Goal: Browse casually: Explore the website without a specific task or goal

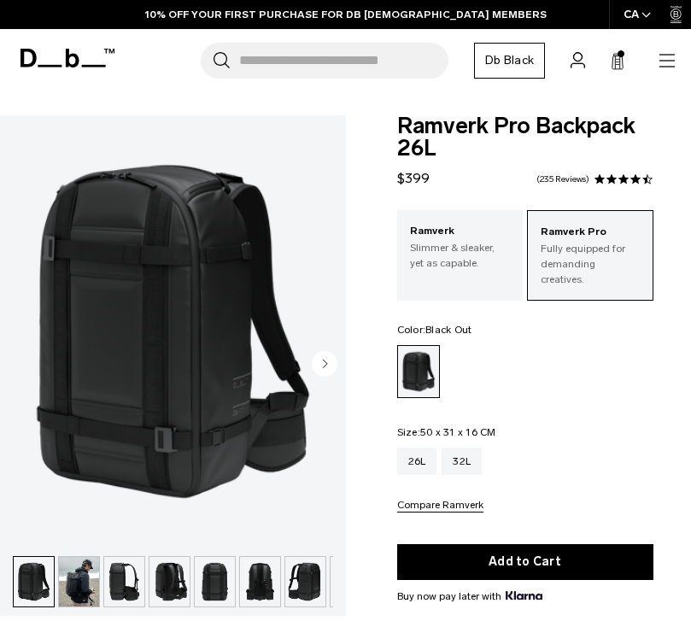
click at [331, 365] on circle "Next slide" at bounding box center [325, 364] width 26 height 26
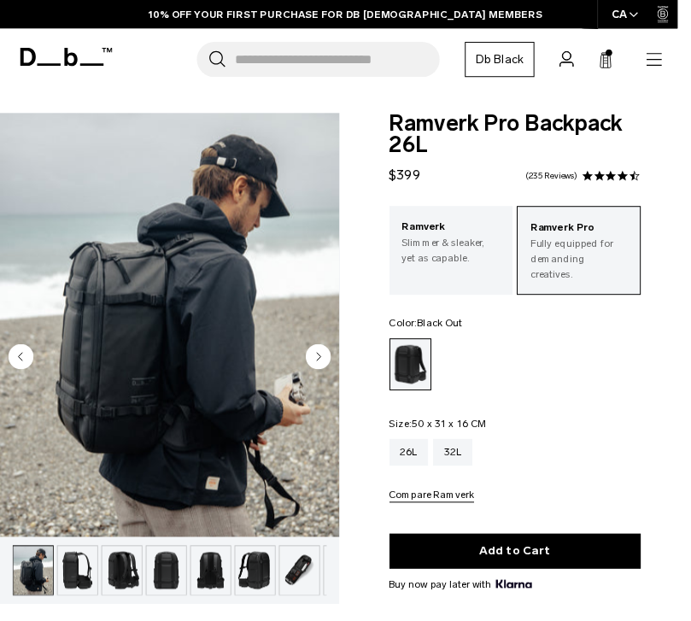
scroll to position [38, 0]
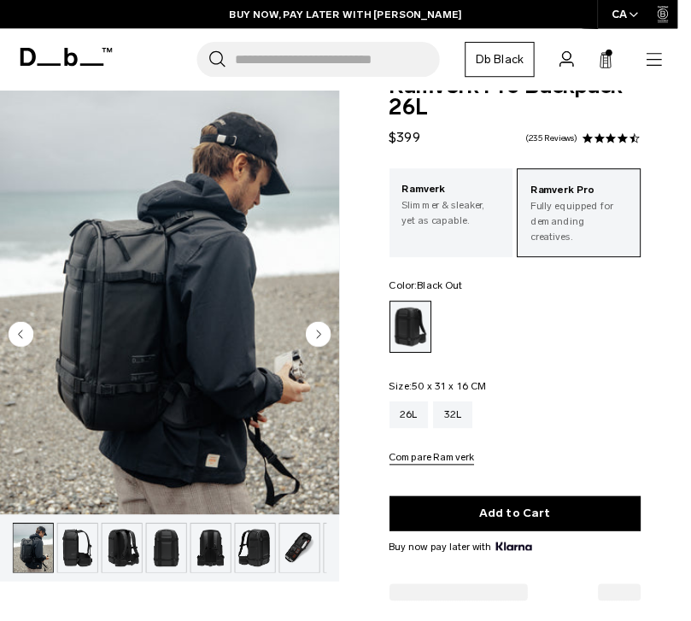
click at [325, 349] on circle "Next slide" at bounding box center [325, 341] width 26 height 26
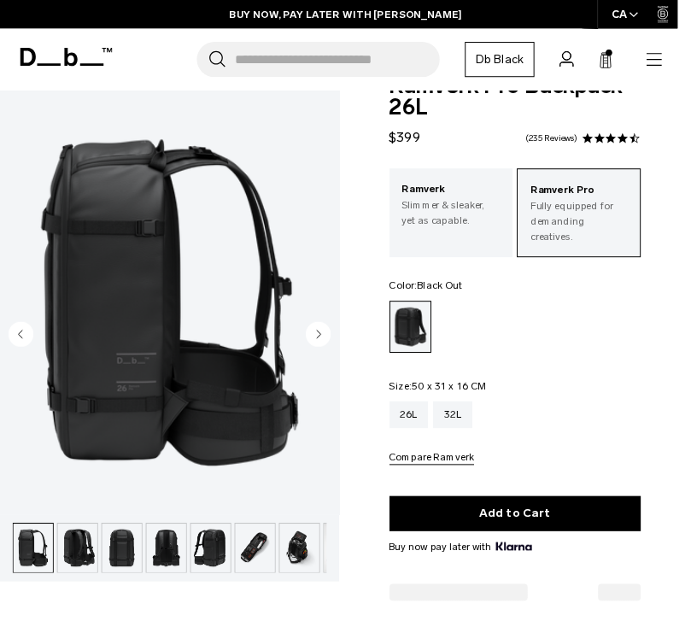
click at [332, 332] on circle "Next slide" at bounding box center [325, 341] width 26 height 26
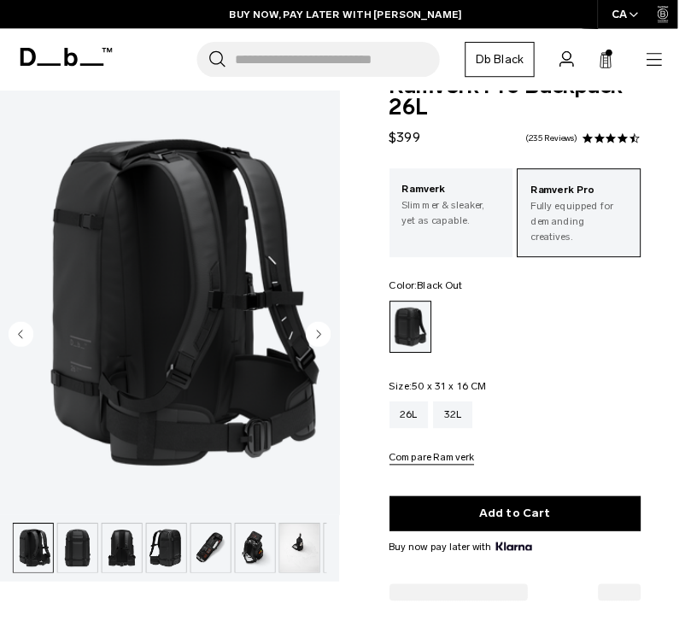
click at [324, 339] on icon "Next slide" at bounding box center [325, 341] width 4 height 8
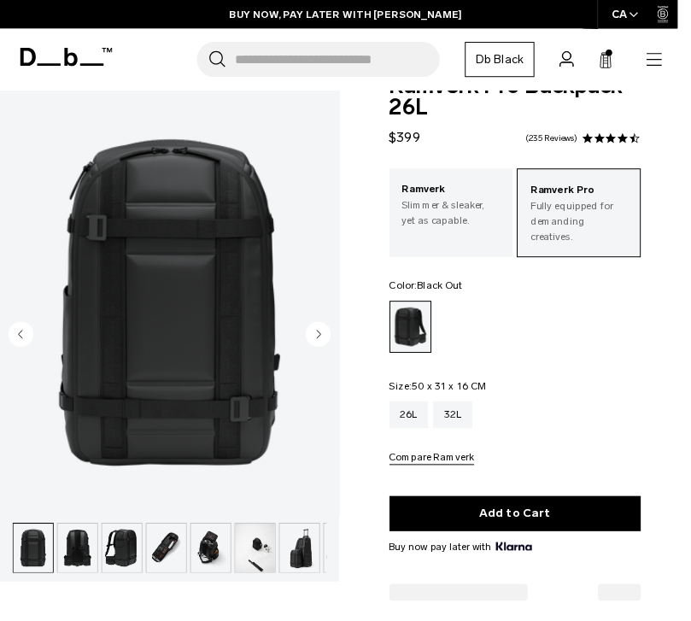
click at [326, 343] on circle "Next slide" at bounding box center [325, 341] width 26 height 26
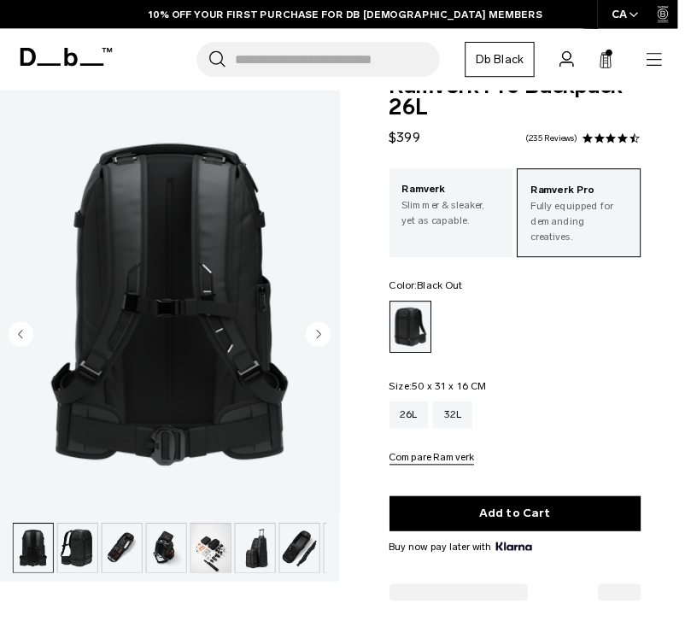
click at [315, 344] on circle "Next slide" at bounding box center [325, 341] width 26 height 26
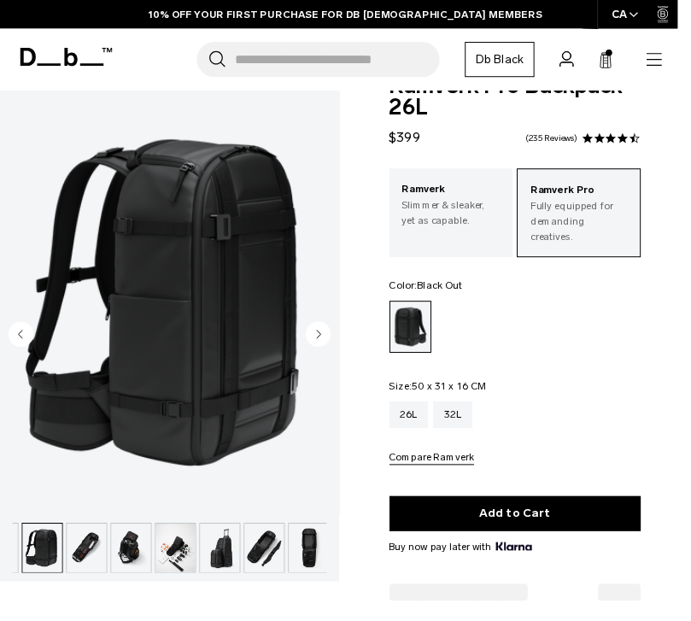
scroll to position [0, 265]
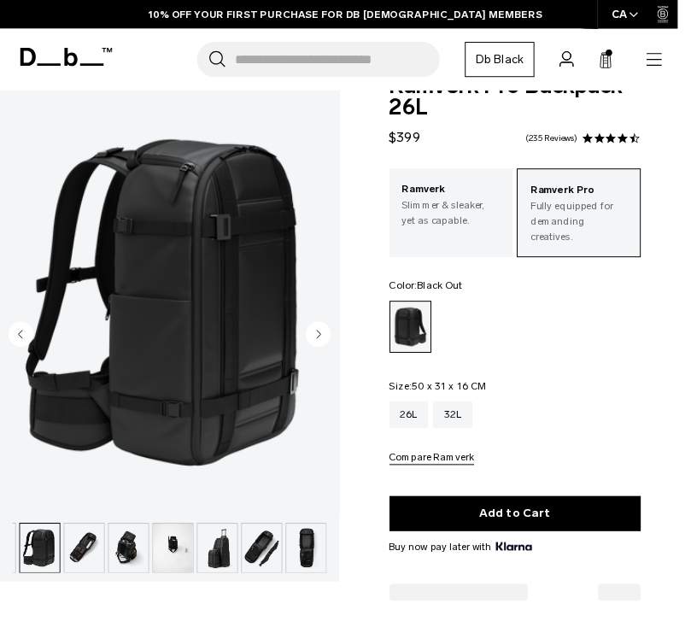
click at [320, 345] on circle "Next slide" at bounding box center [325, 341] width 26 height 26
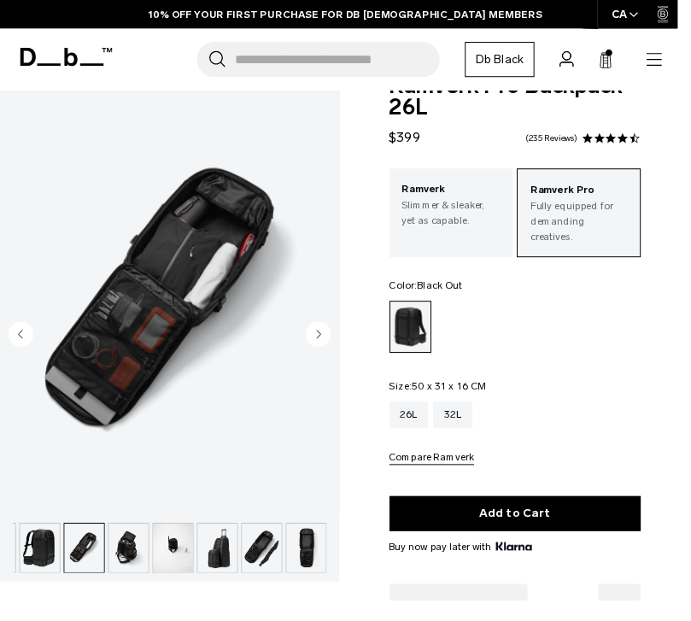
click at [324, 344] on icon "Next slide" at bounding box center [325, 341] width 4 height 8
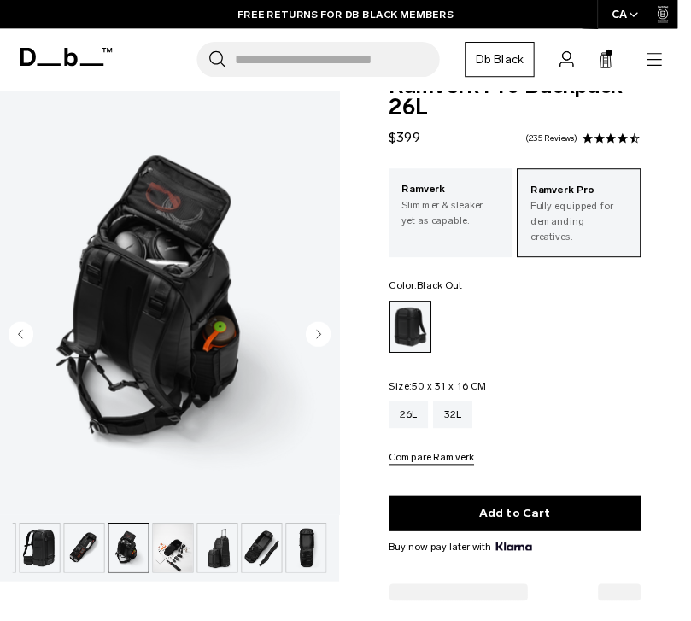
click at [325, 347] on circle "Next slide" at bounding box center [325, 341] width 26 height 26
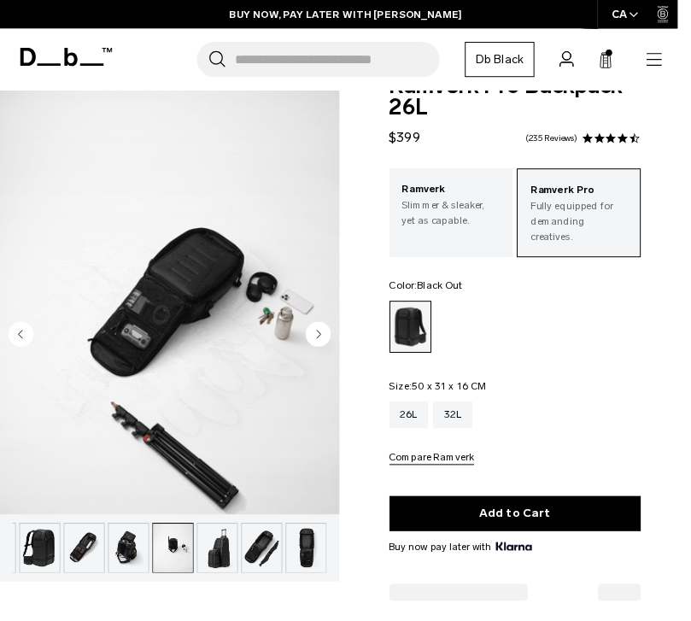
click at [326, 343] on icon "Next slide" at bounding box center [325, 341] width 4 height 8
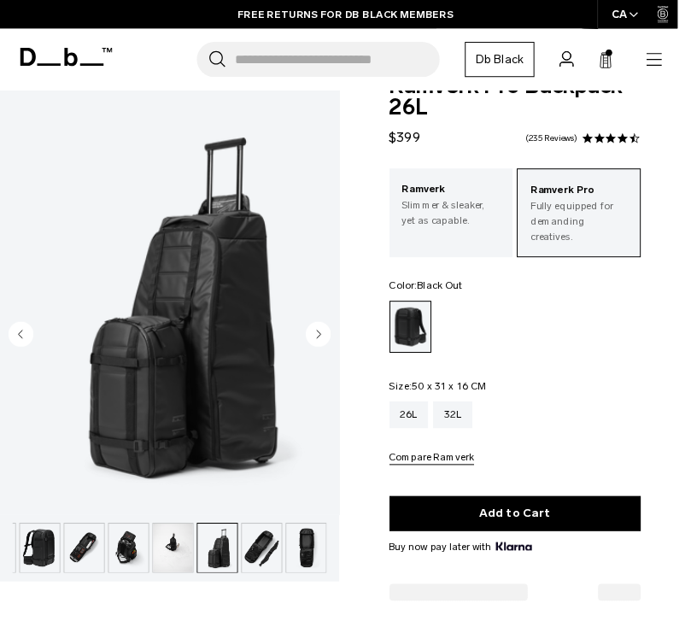
scroll to position [83, 0]
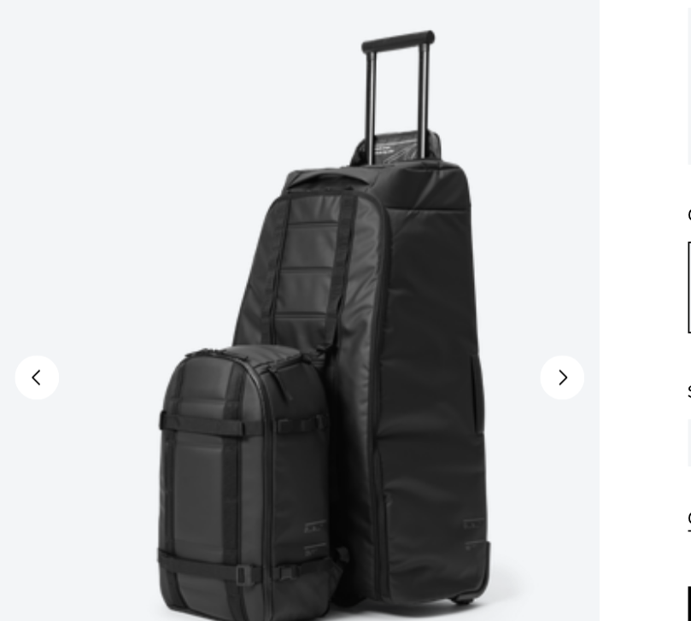
click at [329, 328] on circle "Next slide" at bounding box center [325, 341] width 26 height 26
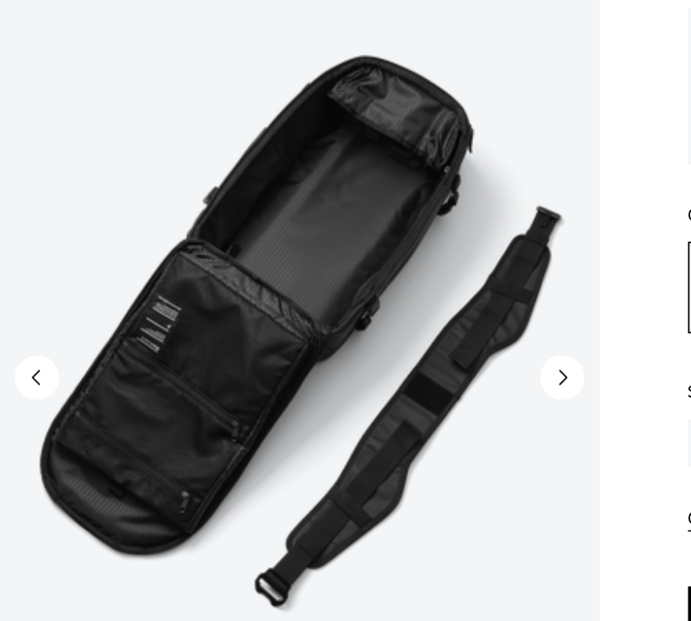
click at [337, 328] on icon "Next slide" at bounding box center [325, 341] width 26 height 26
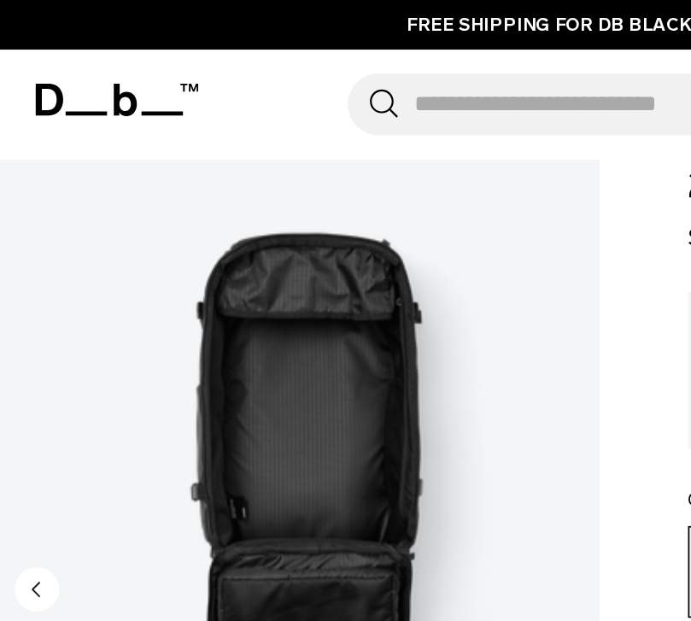
scroll to position [0, 0]
